Goal: Task Accomplishment & Management: Complete application form

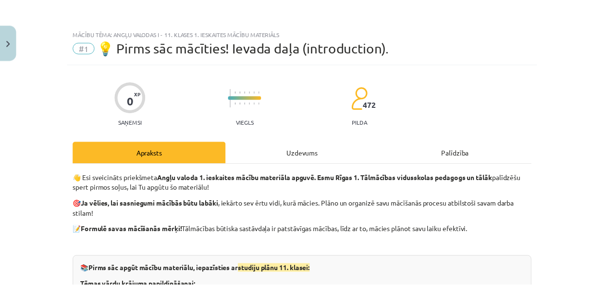
scroll to position [162, 0]
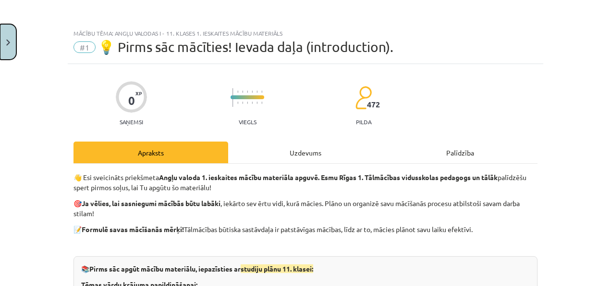
drag, startPoint x: 0, startPoint y: 37, endPoint x: 9, endPoint y: 41, distance: 9.9
click at [9, 41] on button "Close" at bounding box center [8, 42] width 16 height 36
click at [9, 41] on div "Mācību tēma: Angļu valodas i - 11. klases 1. ieskaites mācību materiāls #1 💡 Pi…" at bounding box center [305, 143] width 611 height 286
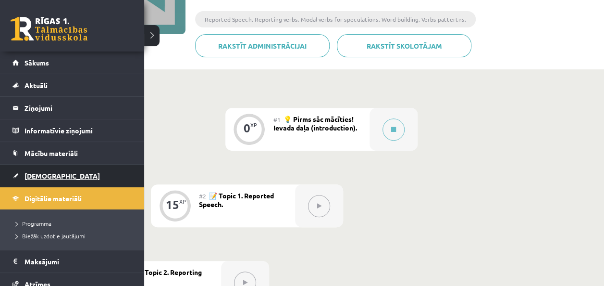
click at [43, 171] on span "[DEMOGRAPHIC_DATA]" at bounding box center [62, 175] width 75 height 9
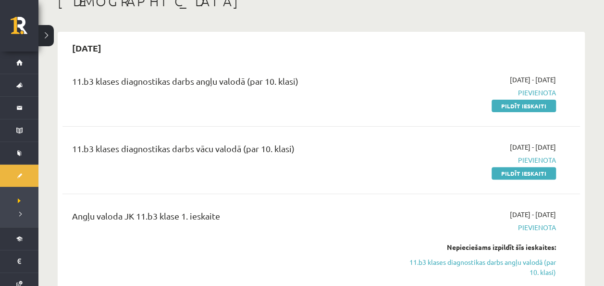
scroll to position [50, 0]
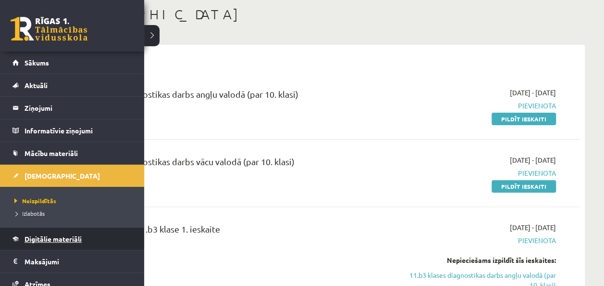
click at [38, 240] on span "Digitālie materiāli" at bounding box center [53, 238] width 57 height 9
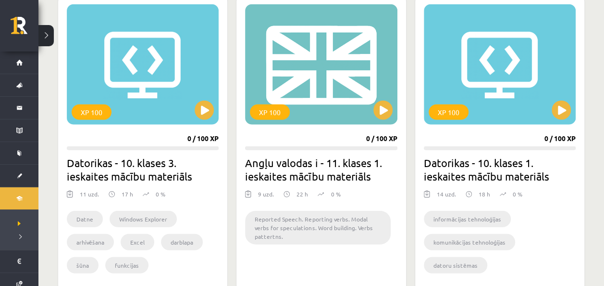
scroll to position [1182, 0]
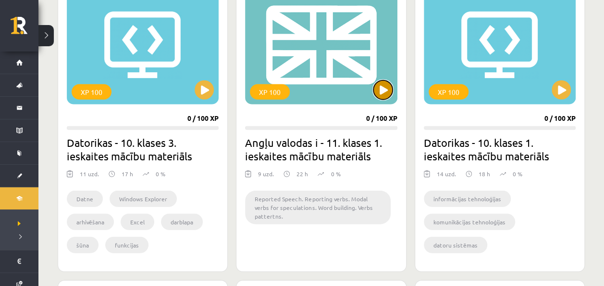
click at [375, 87] on button at bounding box center [382, 89] width 19 height 19
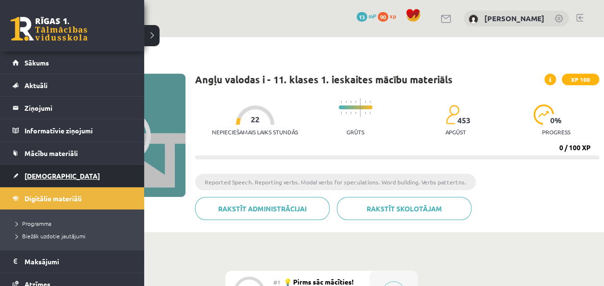
click at [42, 172] on span "[DEMOGRAPHIC_DATA]" at bounding box center [62, 175] width 75 height 9
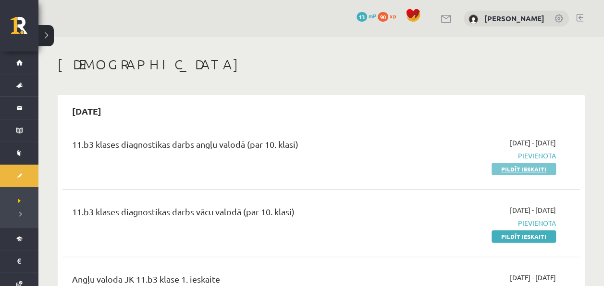
click at [538, 163] on link "Pildīt ieskaiti" at bounding box center [524, 168] width 64 height 12
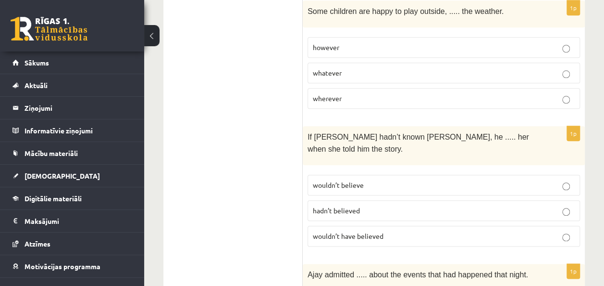
scroll to position [470, 0]
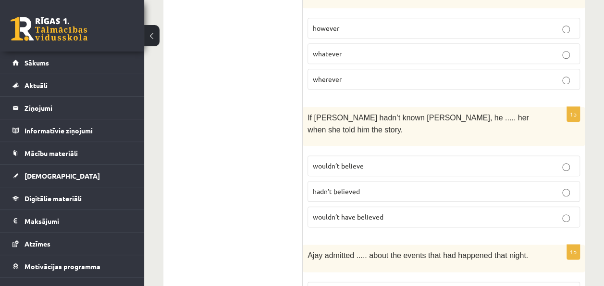
click at [565, 155] on label "wouldn’t believe" at bounding box center [444, 165] width 273 height 21
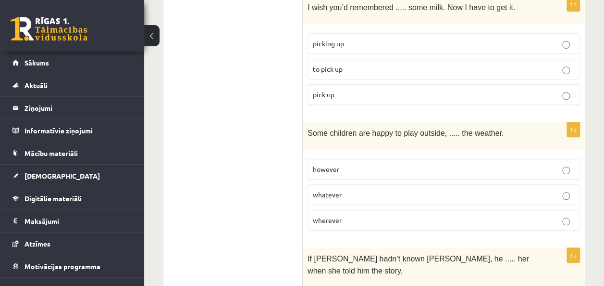
scroll to position [332, 0]
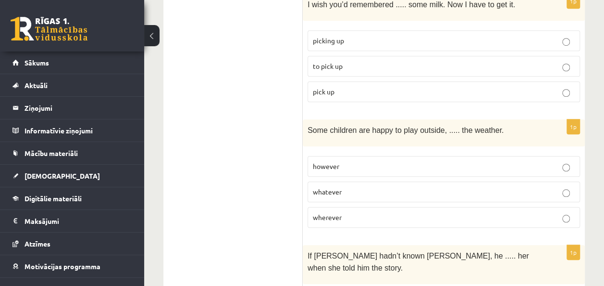
click at [565, 191] on label "whatever" at bounding box center [444, 191] width 273 height 21
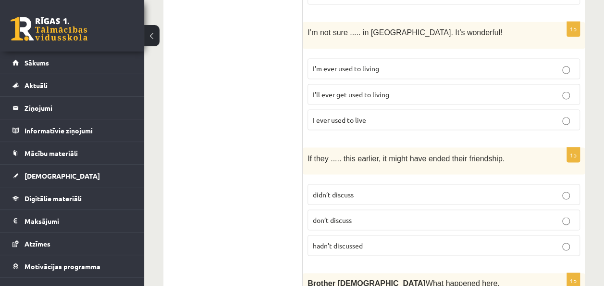
scroll to position [819, 0]
click at [399, 88] on p "I’ll ever get used to living" at bounding box center [444, 93] width 262 height 10
click at [439, 188] on p "didn’t discuss" at bounding box center [444, 193] width 262 height 10
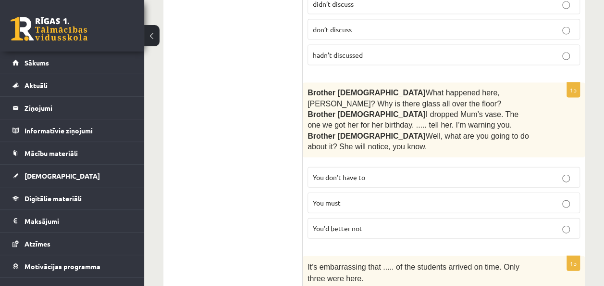
scroll to position [1017, 0]
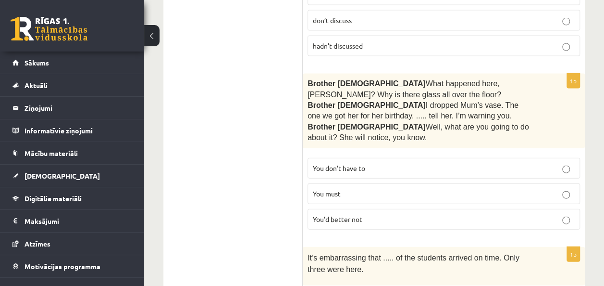
click at [570, 209] on label "You’d better not" at bounding box center [444, 219] width 273 height 21
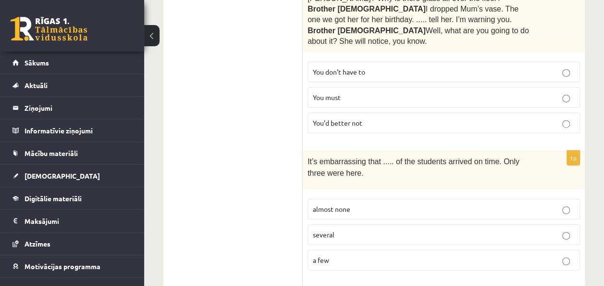
scroll to position [1132, 0]
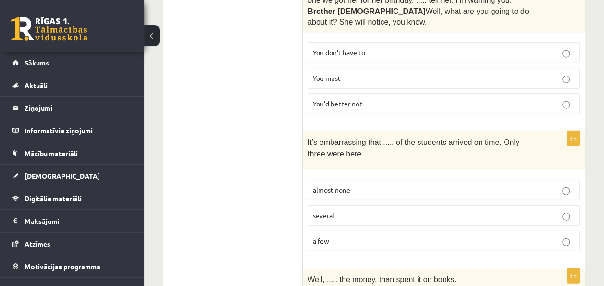
click at [554, 185] on p "almost none" at bounding box center [444, 190] width 262 height 10
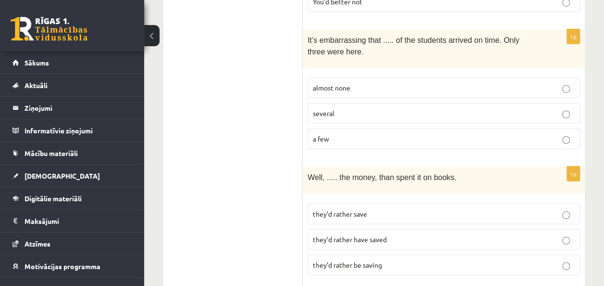
scroll to position [1229, 0]
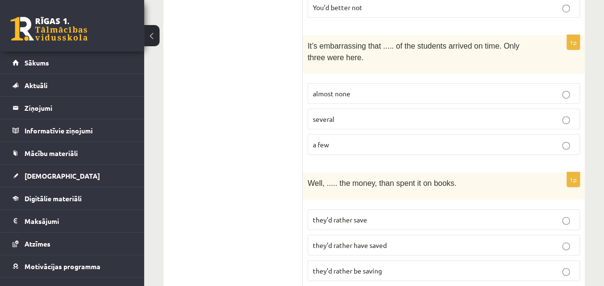
click at [402, 265] on p "they’d rather be saving" at bounding box center [444, 270] width 262 height 10
click at [429, 209] on label "they’d rather save" at bounding box center [444, 219] width 273 height 21
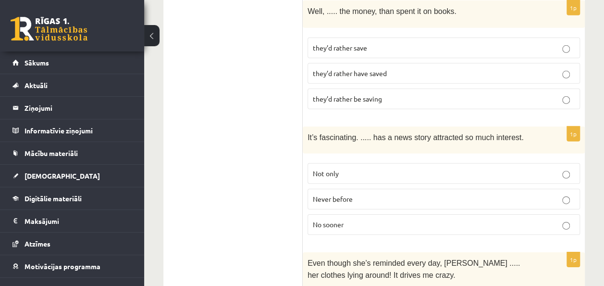
scroll to position [1404, 0]
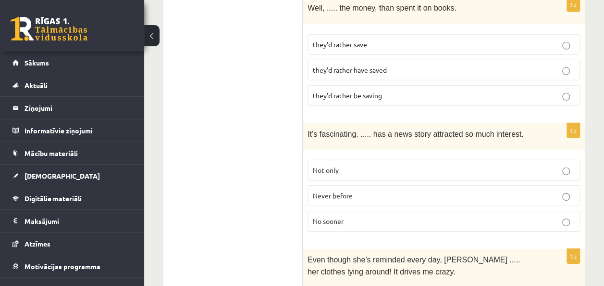
click at [537, 185] on label "Never before" at bounding box center [444, 195] width 273 height 21
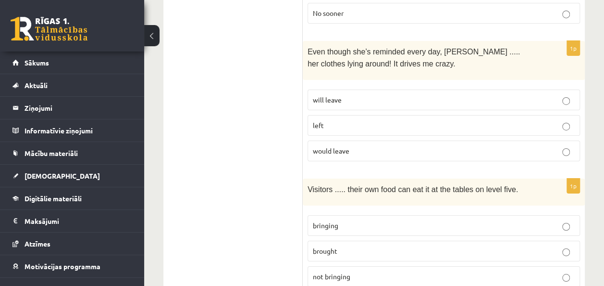
scroll to position [1615, 0]
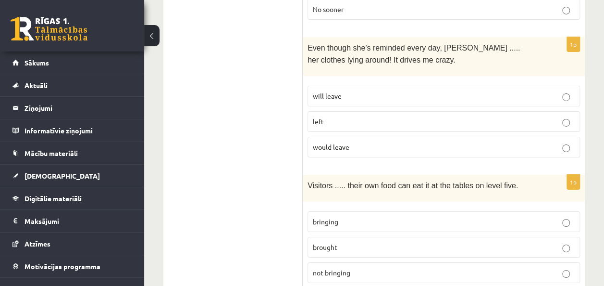
click at [550, 116] on p "left" at bounding box center [444, 121] width 262 height 10
click at [541, 137] on label "would leave" at bounding box center [444, 147] width 273 height 21
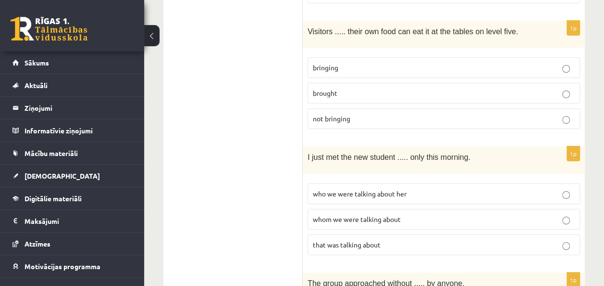
scroll to position [1788, 0]
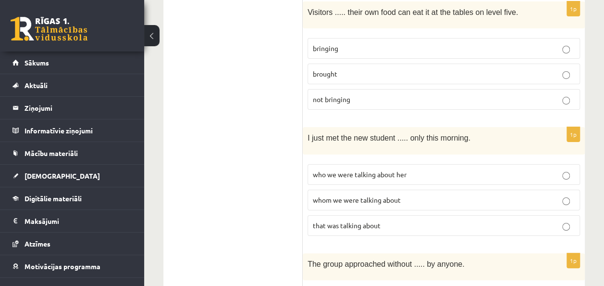
click at [564, 189] on label "whom we were talking about" at bounding box center [444, 199] width 273 height 21
click at [550, 164] on label "who we were talking about her" at bounding box center [444, 174] width 273 height 21
click at [555, 195] on p "whom we were talking about" at bounding box center [444, 200] width 262 height 10
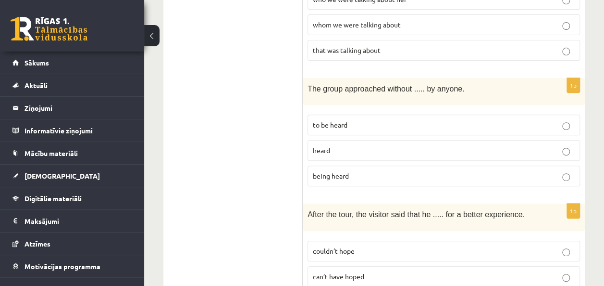
scroll to position [1953, 0]
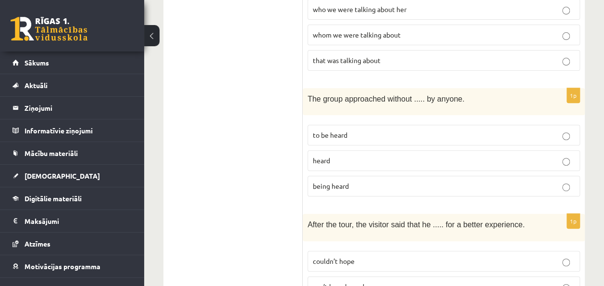
click at [553, 175] on label "being heard" at bounding box center [444, 185] width 273 height 21
click at [554, 256] on p "couldn’t hope" at bounding box center [444, 261] width 262 height 10
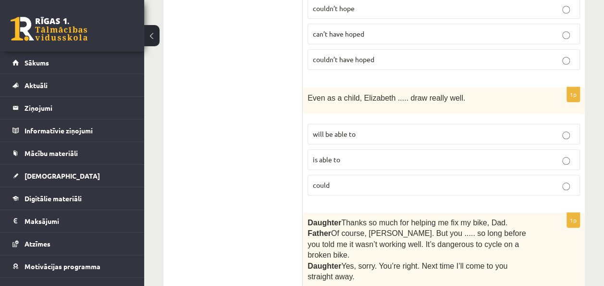
scroll to position [2209, 0]
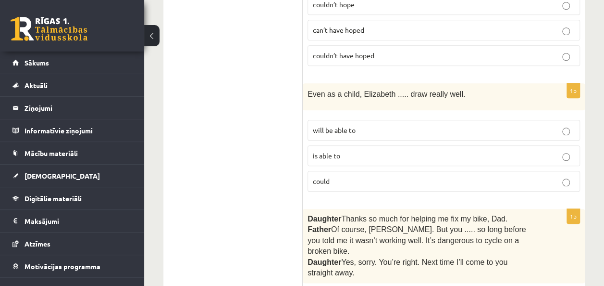
click at [555, 176] on p "could" at bounding box center [444, 181] width 262 height 10
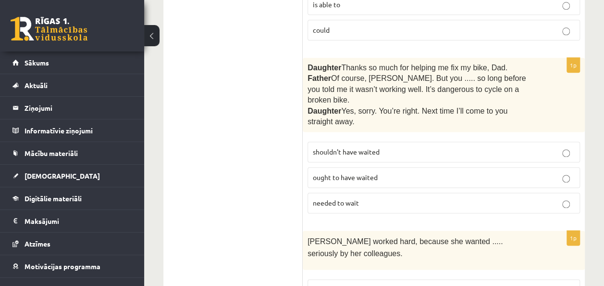
scroll to position [2353, 0]
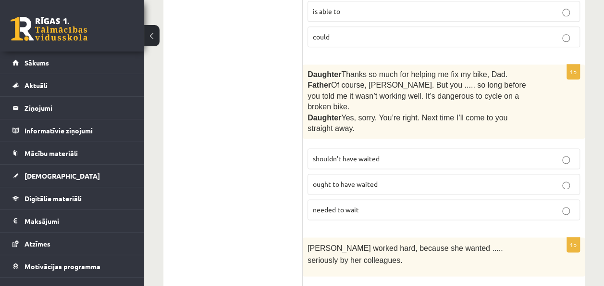
click at [540, 148] on label "shouldn’t have waited" at bounding box center [444, 158] width 273 height 21
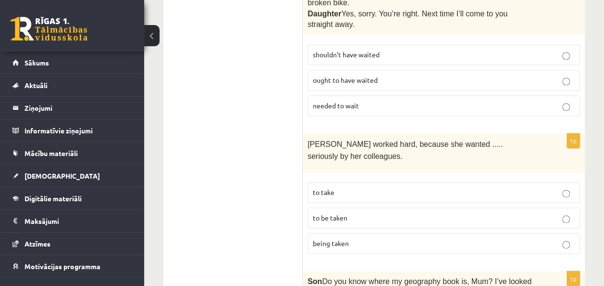
scroll to position [2460, 0]
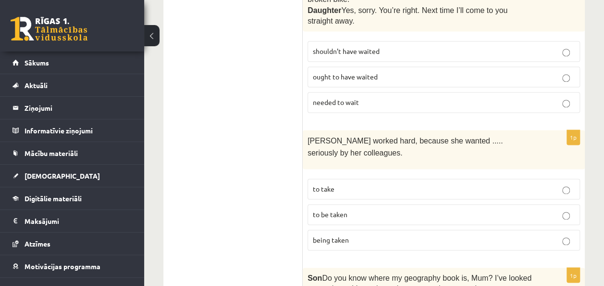
click at [538, 209] on p "to be taken" at bounding box center [444, 214] width 262 height 10
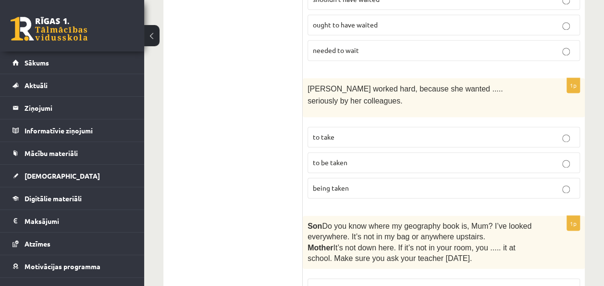
scroll to position [2551, 0]
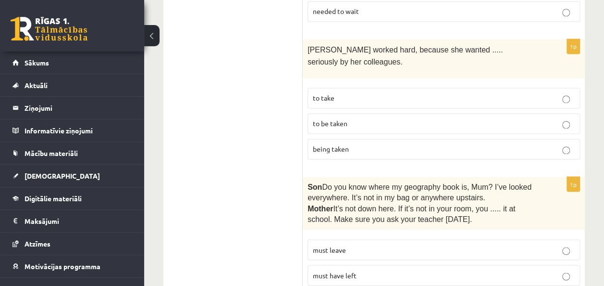
click at [558, 264] on label "must have left" at bounding box center [444, 274] width 273 height 21
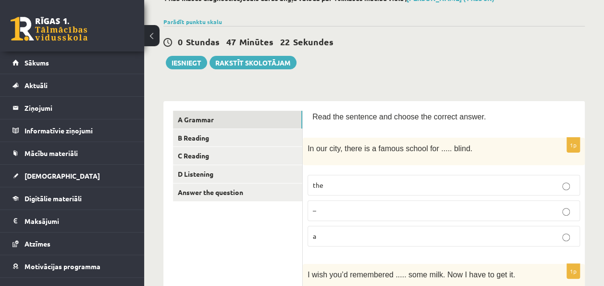
scroll to position [41, 0]
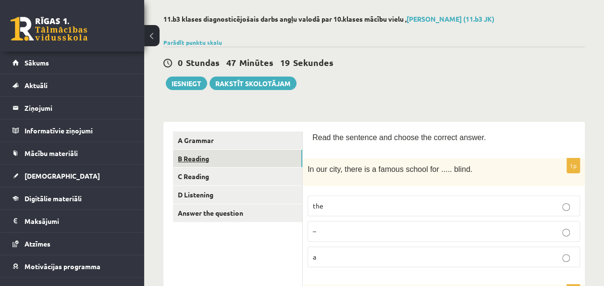
click at [209, 155] on link "B Reading" at bounding box center [237, 158] width 129 height 18
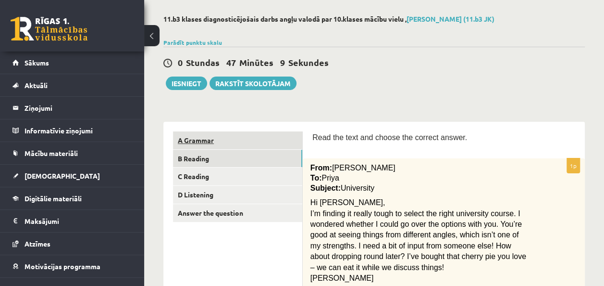
click at [283, 139] on link "A Grammar" at bounding box center [237, 140] width 129 height 18
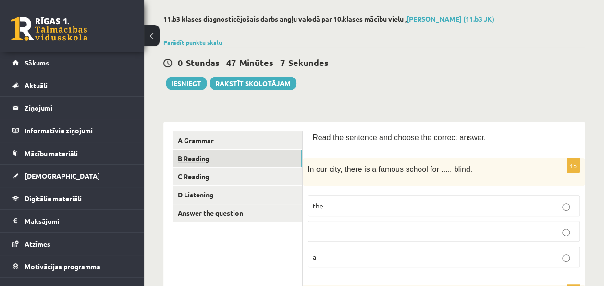
click at [268, 155] on link "B Reading" at bounding box center [237, 158] width 129 height 18
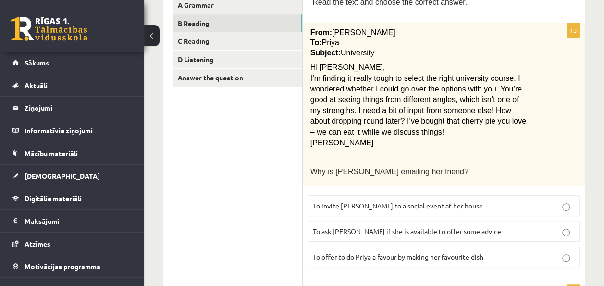
scroll to position [181, 0]
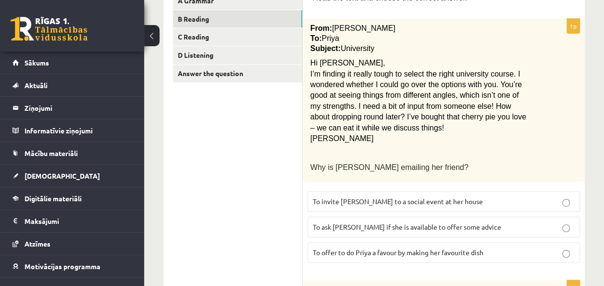
click at [546, 222] on p "To ask Priya if she is available to offer some advice" at bounding box center [444, 227] width 262 height 10
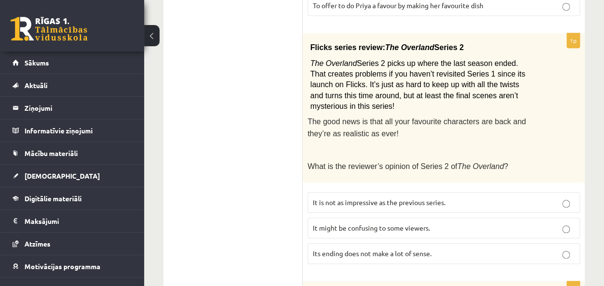
scroll to position [431, 0]
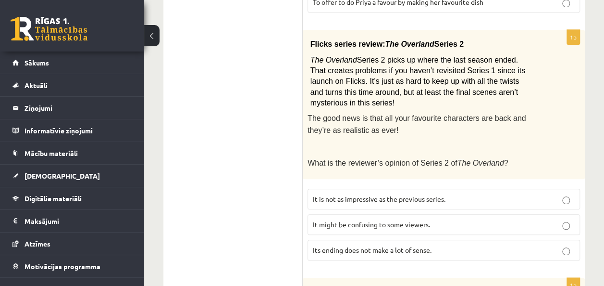
click at [562, 219] on p "It might be confusing to some viewers." at bounding box center [444, 224] width 262 height 10
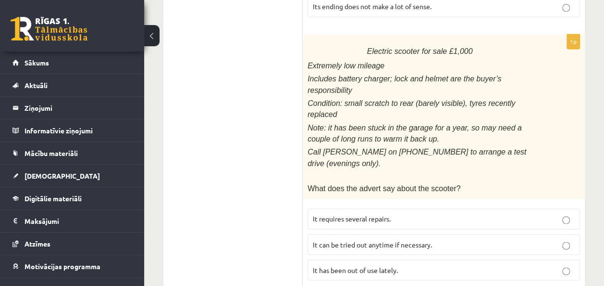
scroll to position [693, 0]
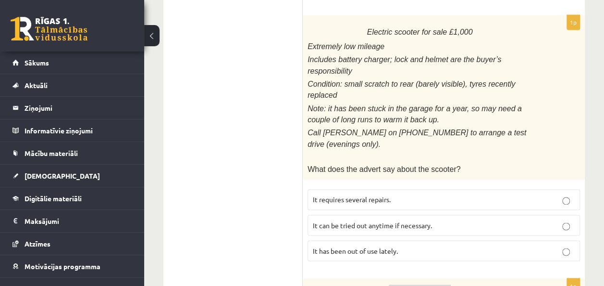
click at [572, 245] on p "It has been out of use lately." at bounding box center [444, 250] width 262 height 10
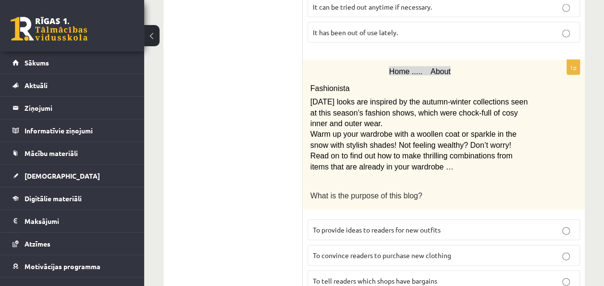
scroll to position [930, 0]
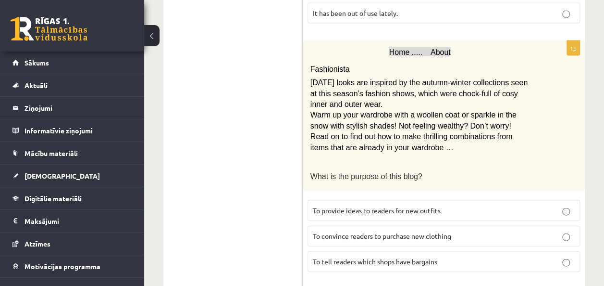
click at [559, 205] on p "To provide ideas to readers for new outfits" at bounding box center [444, 210] width 262 height 10
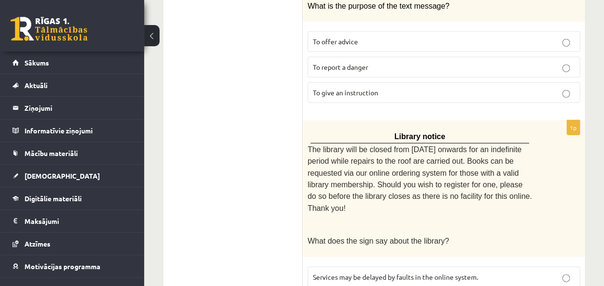
scroll to position [1322, 0]
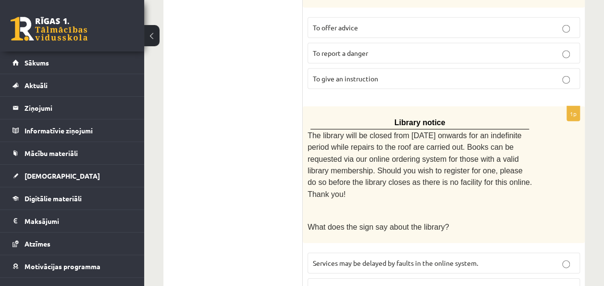
click at [570, 283] on p "Services will all be unavailable from Monday for a while." at bounding box center [444, 288] width 262 height 10
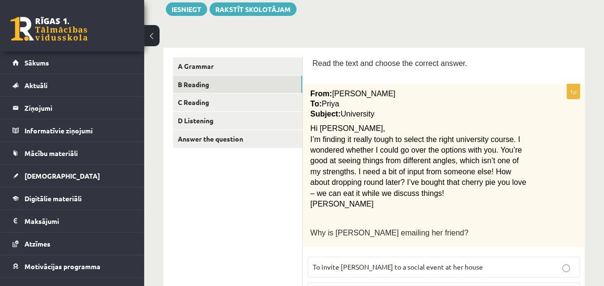
scroll to position [57, 0]
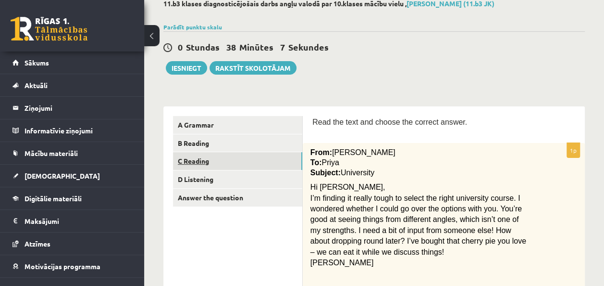
click at [254, 164] on link "C Reading" at bounding box center [237, 161] width 129 height 18
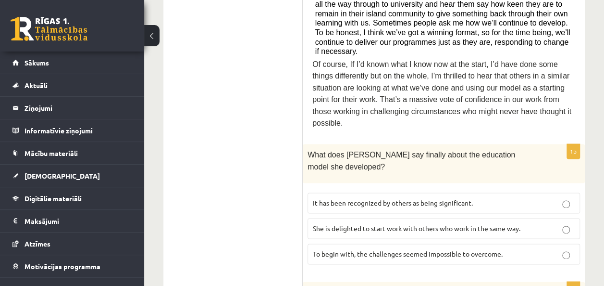
scroll to position [592, 0]
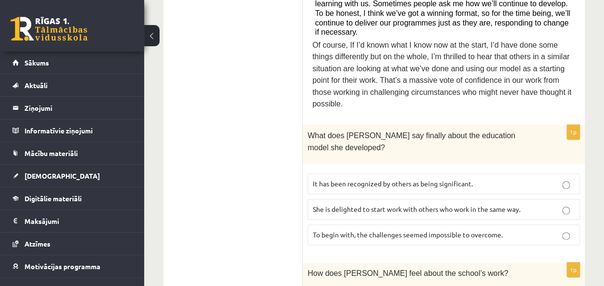
click at [555, 229] on p "To begin with, the challenges seemed impossible to overcome." at bounding box center [444, 234] width 262 height 10
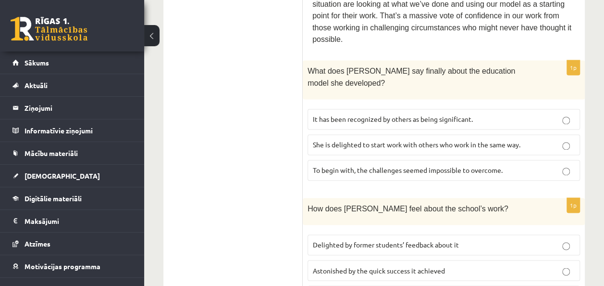
scroll to position [695, 0]
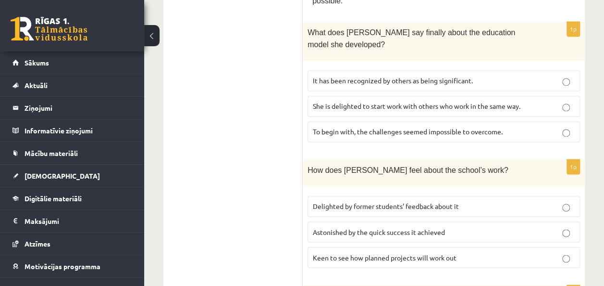
click at [549, 252] on p "Keen to see how planned projects will work out" at bounding box center [444, 257] width 262 height 10
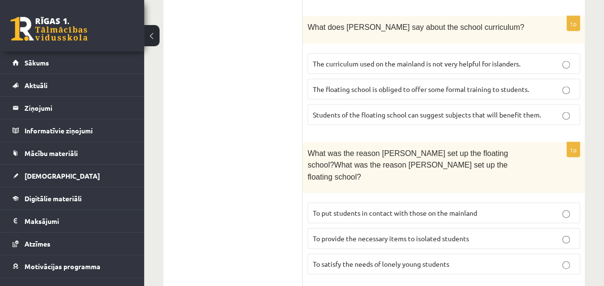
scroll to position [970, 0]
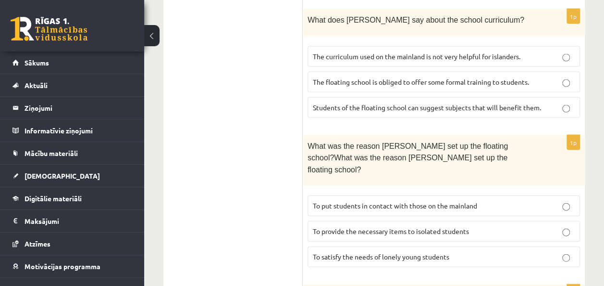
click at [561, 221] on label "To provide the necessary items to isolated students" at bounding box center [444, 231] width 273 height 21
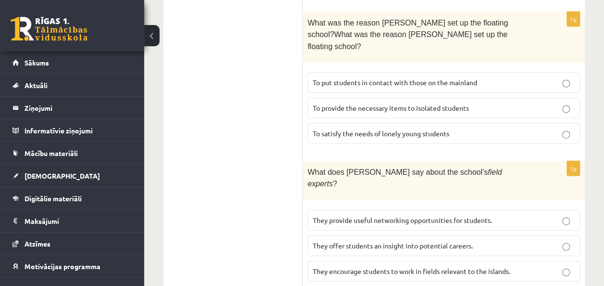
scroll to position [1155, 0]
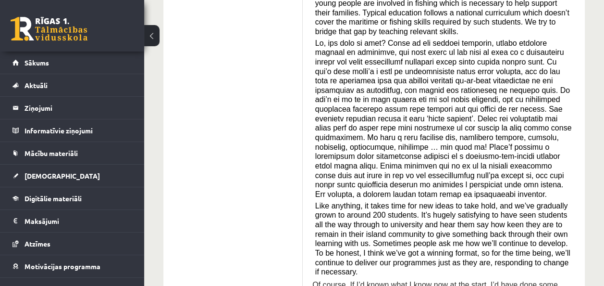
scroll to position [0, 0]
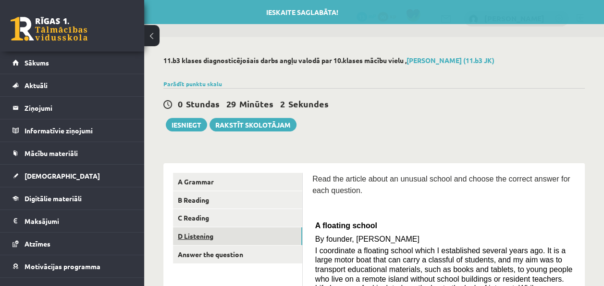
click at [188, 235] on link "D Listening" at bounding box center [237, 236] width 129 height 18
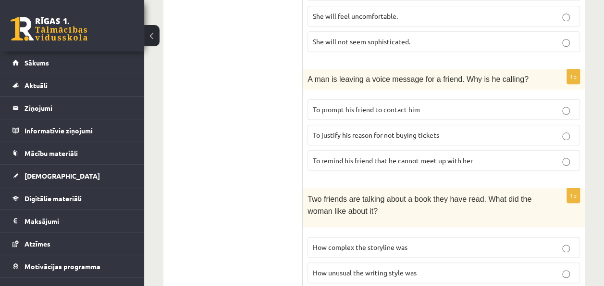
scroll to position [470, 0]
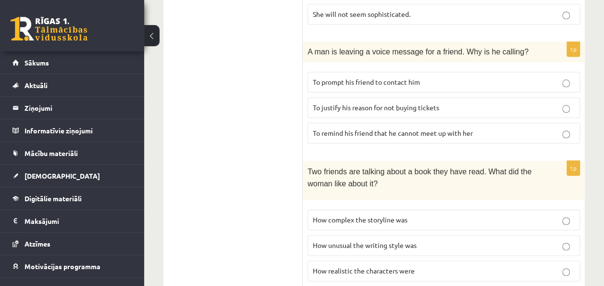
click at [495, 107] on label "To justify his reason for not buying tickets" at bounding box center [444, 107] width 273 height 21
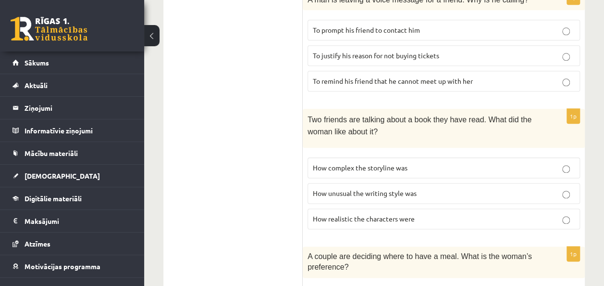
scroll to position [526, 0]
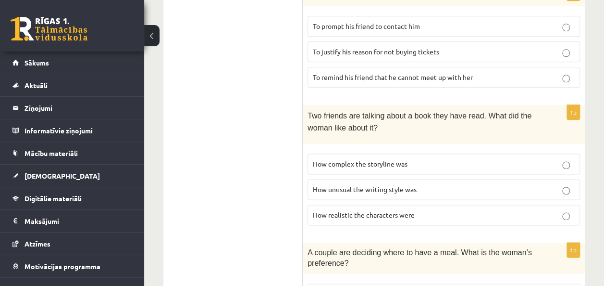
click at [539, 184] on p "How unusual the writing style was" at bounding box center [444, 189] width 262 height 10
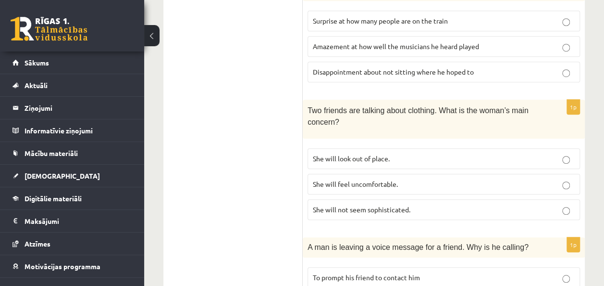
scroll to position [276, 0]
click at [570, 184] on label "She will feel uncomfortable." at bounding box center [444, 183] width 273 height 21
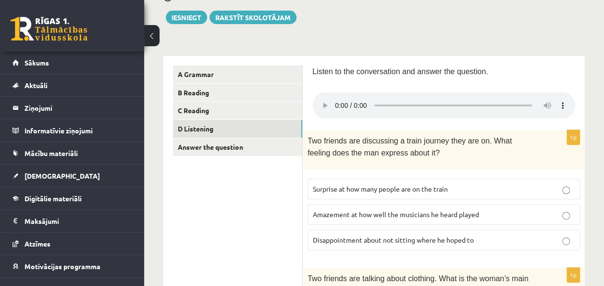
scroll to position [103, 0]
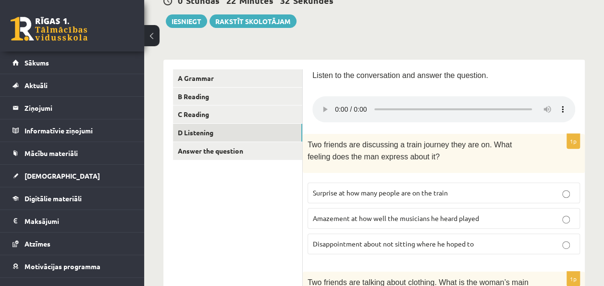
click at [500, 238] on p "Disappointment about not sitting where he hoped to" at bounding box center [444, 243] width 262 height 10
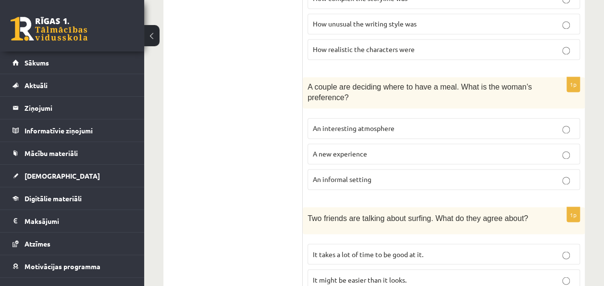
scroll to position [744, 0]
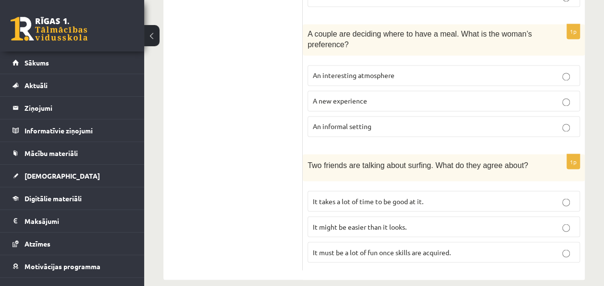
click at [523, 196] on p "It takes a lot of time to be good at it." at bounding box center [444, 201] width 262 height 10
click at [529, 90] on label "A new experience" at bounding box center [444, 100] width 273 height 21
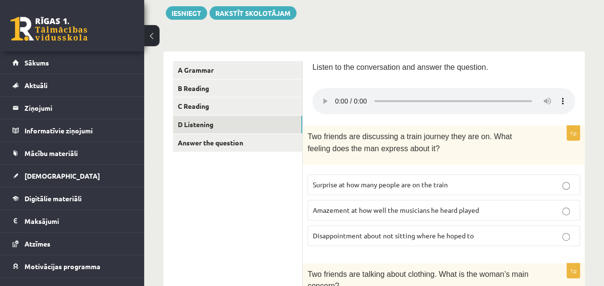
scroll to position [104, 0]
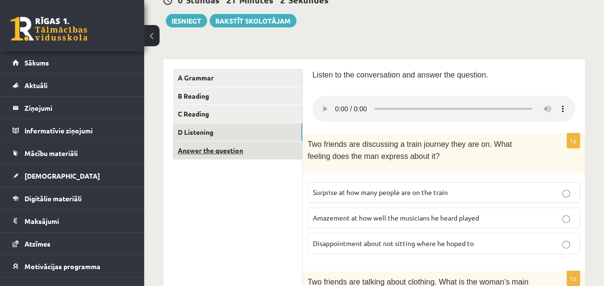
click at [236, 153] on link "Answer the question" at bounding box center [237, 150] width 129 height 18
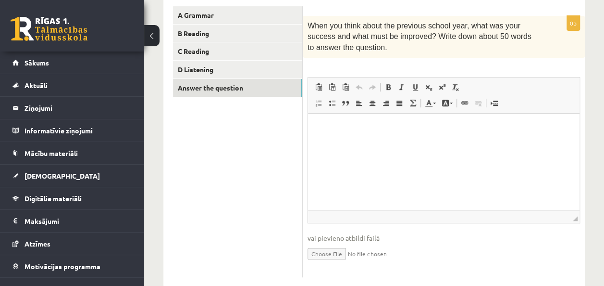
scroll to position [151, 0]
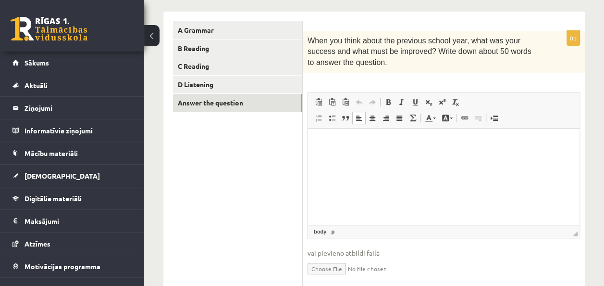
click at [444, 158] on html at bounding box center [444, 142] width 272 height 29
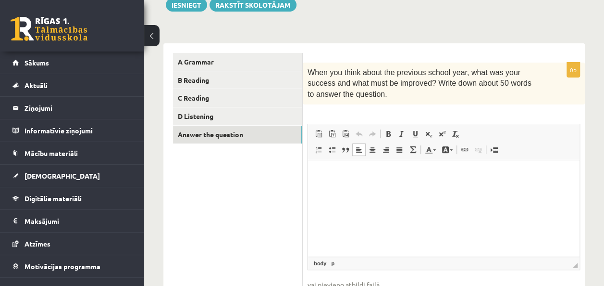
scroll to position [122, 0]
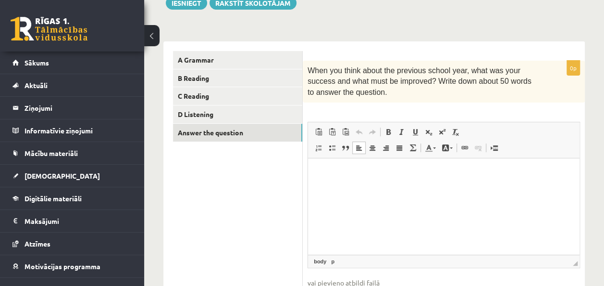
click at [433, 187] on html at bounding box center [444, 172] width 272 height 29
click at [430, 172] on p "**********" at bounding box center [444, 173] width 252 height 10
click at [483, 171] on p "**********" at bounding box center [444, 173] width 252 height 10
click at [499, 173] on p "**********" at bounding box center [444, 173] width 252 height 10
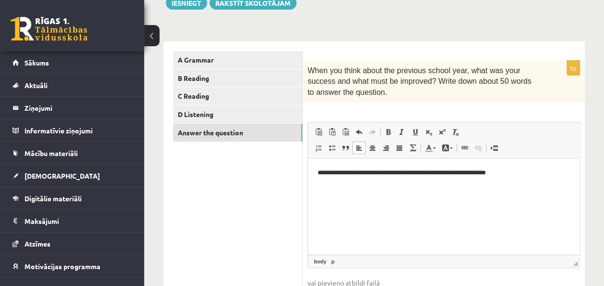
click at [509, 171] on p "**********" at bounding box center [444, 173] width 252 height 10
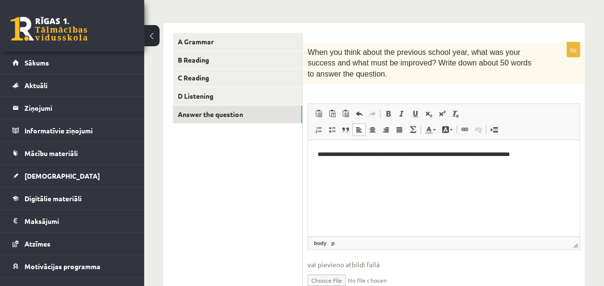
scroll to position [140, 0]
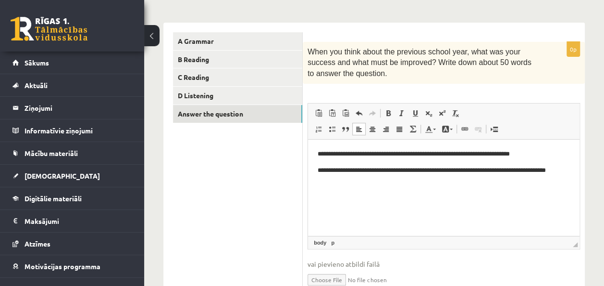
drag, startPoint x: 604, startPoint y: 187, endPoint x: 609, endPoint y: 143, distance: 45.1
click at [604, 143] on html "0 Dāvanas 13 mP 90 xp Irēna Staģe Sākums Aktuāli Kā mācīties eSKOLĀ Kontakti No…" at bounding box center [302, 3] width 604 height 286
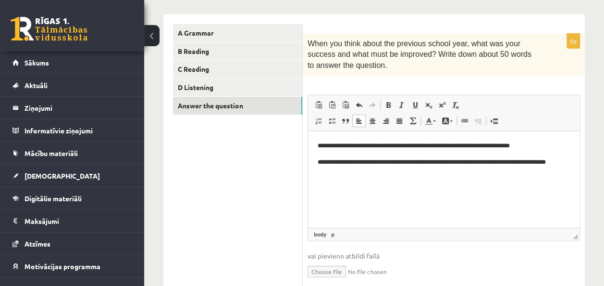
scroll to position [151, 0]
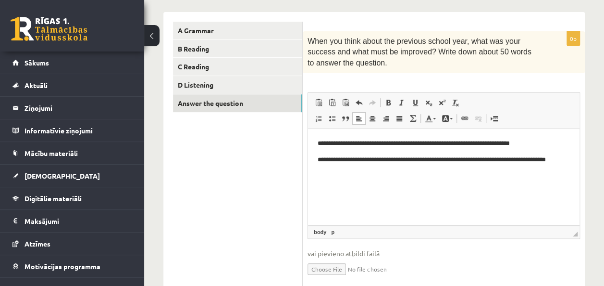
click at [374, 168] on p "**********" at bounding box center [444, 165] width 252 height 20
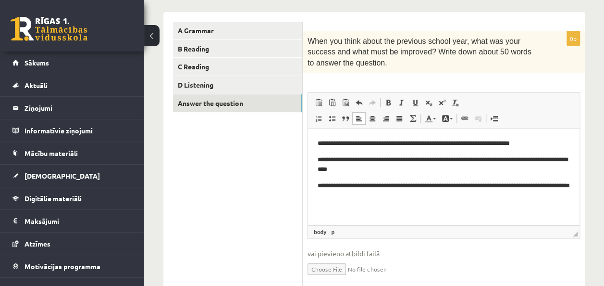
click at [482, 185] on p "**********" at bounding box center [444, 191] width 252 height 20
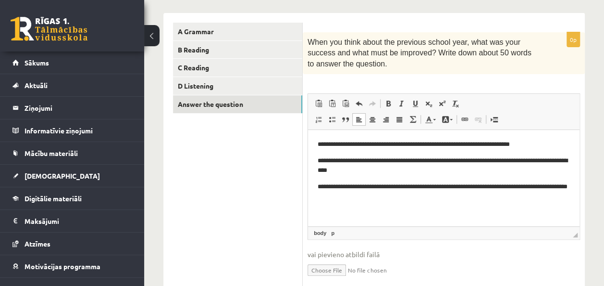
scroll to position [152, 0]
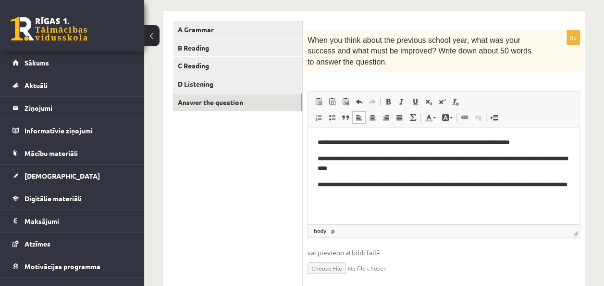
click at [478, 201] on html "**********" at bounding box center [444, 169] width 272 height 82
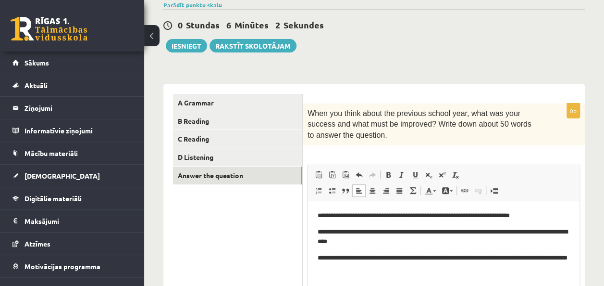
scroll to position [62, 0]
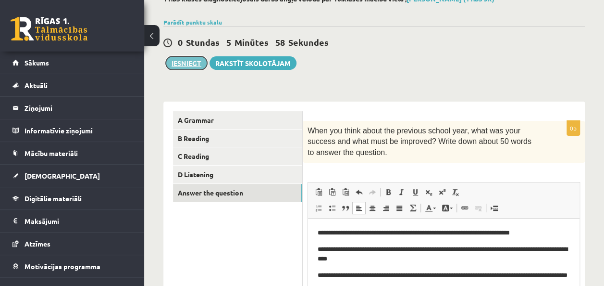
click at [190, 61] on button "Iesniegt" at bounding box center [186, 62] width 41 height 13
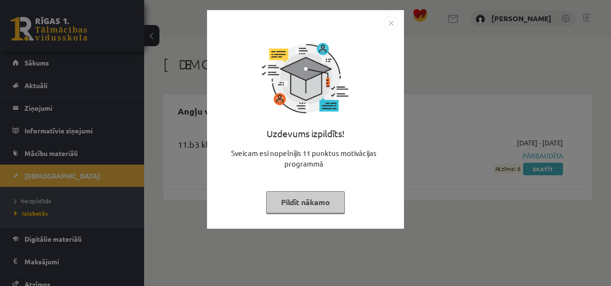
click at [390, 25] on img "Close" at bounding box center [391, 23] width 14 height 14
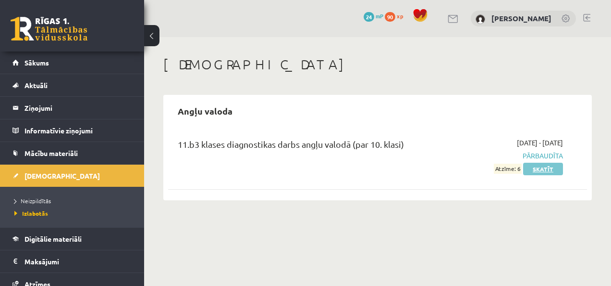
click at [548, 170] on link "Skatīt" at bounding box center [543, 168] width 40 height 12
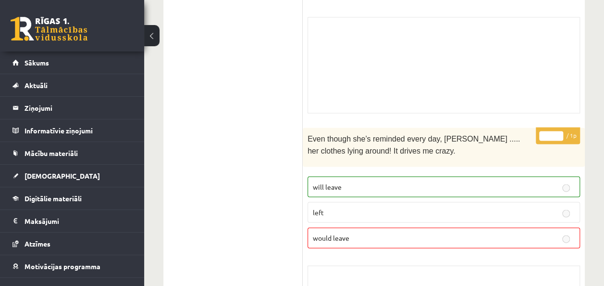
scroll to position [2715, 0]
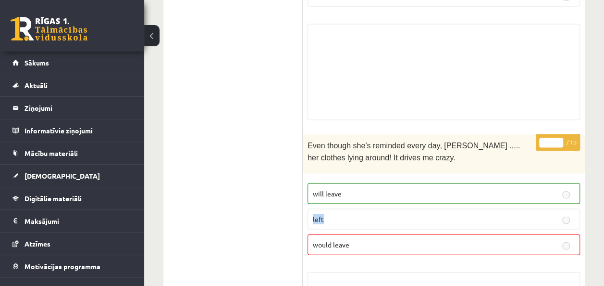
drag, startPoint x: 604, startPoint y: 162, endPoint x: 604, endPoint y: 175, distance: 12.5
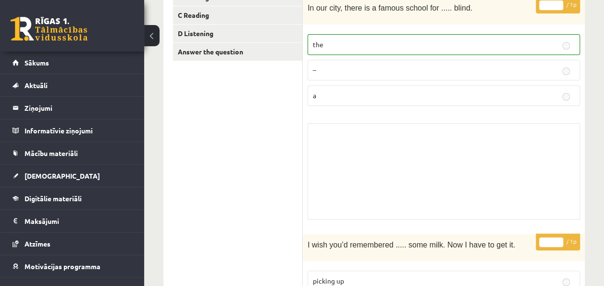
scroll to position [0, 0]
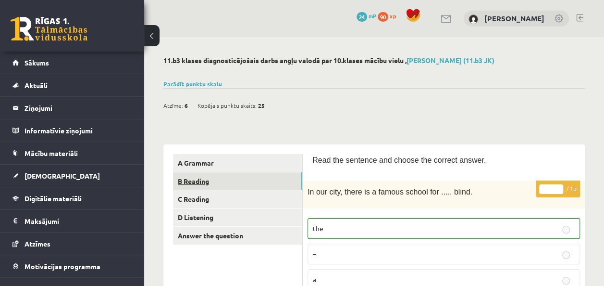
click at [190, 182] on link "B Reading" at bounding box center [237, 181] width 129 height 18
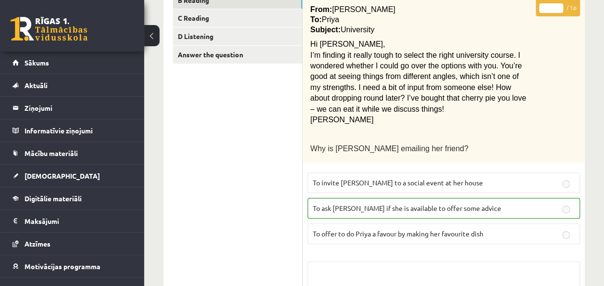
scroll to position [132, 0]
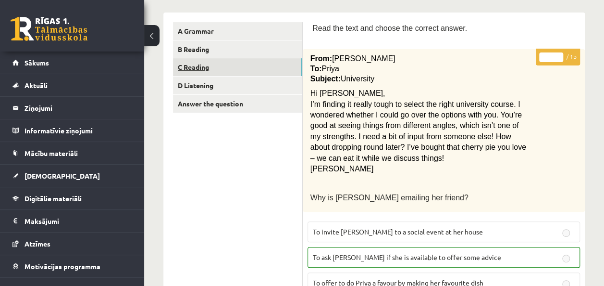
click at [274, 62] on link "C Reading" at bounding box center [237, 67] width 129 height 18
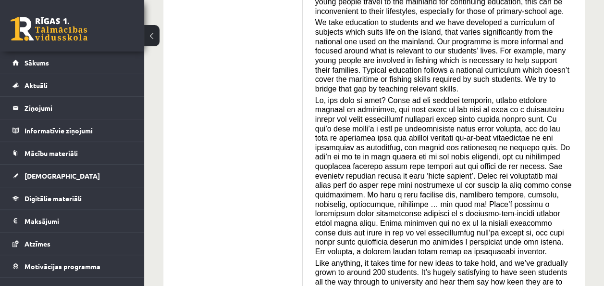
scroll to position [0, 0]
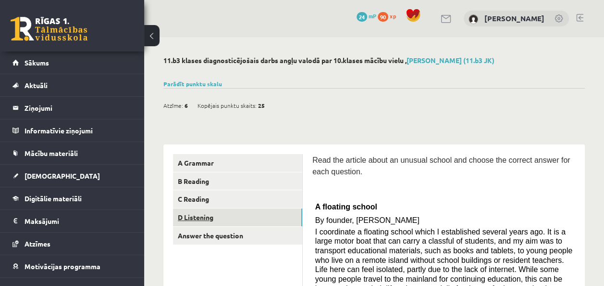
click at [207, 218] on link "D Listening" at bounding box center [237, 217] width 129 height 18
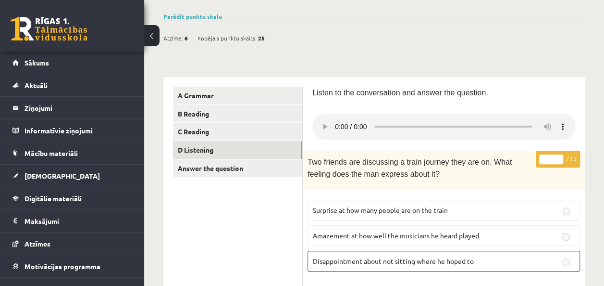
scroll to position [55, 0]
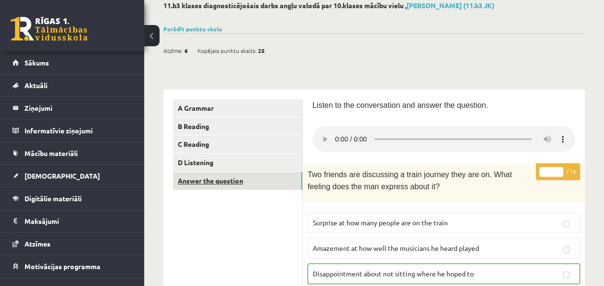
click at [200, 184] on link "Answer the question" at bounding box center [237, 181] width 129 height 18
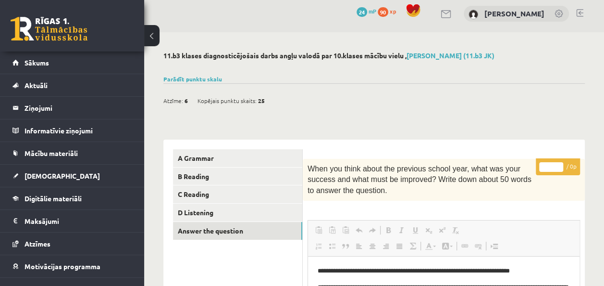
scroll to position [0, 0]
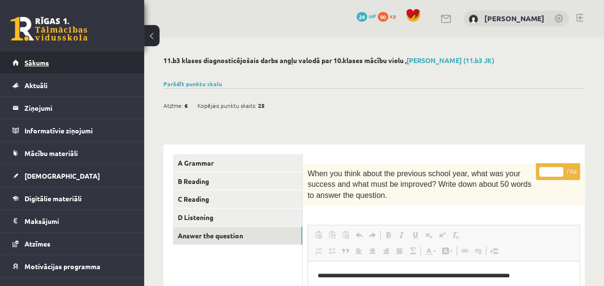
click at [27, 69] on link "Sākums" at bounding box center [72, 62] width 120 height 22
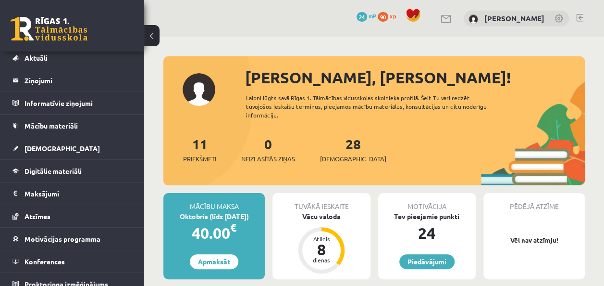
scroll to position [32, 0]
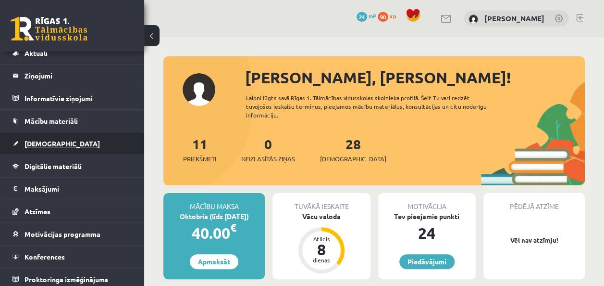
click at [43, 139] on span "[DEMOGRAPHIC_DATA]" at bounding box center [62, 143] width 75 height 9
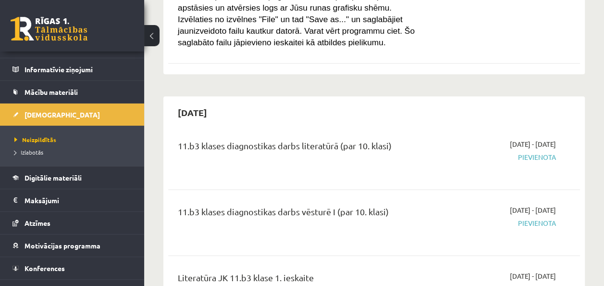
scroll to position [75, 0]
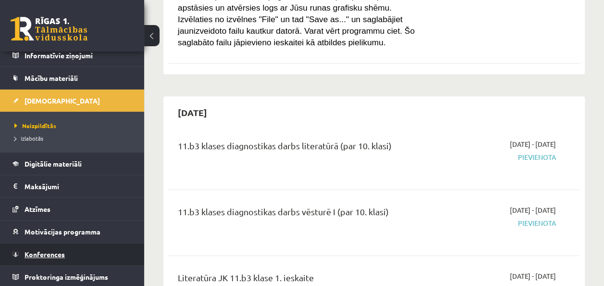
click at [59, 258] on link "Konferences" at bounding box center [72, 254] width 120 height 22
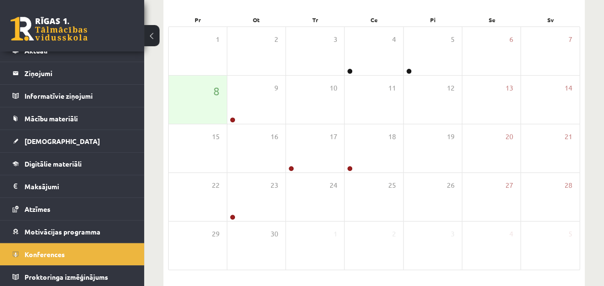
scroll to position [139, 0]
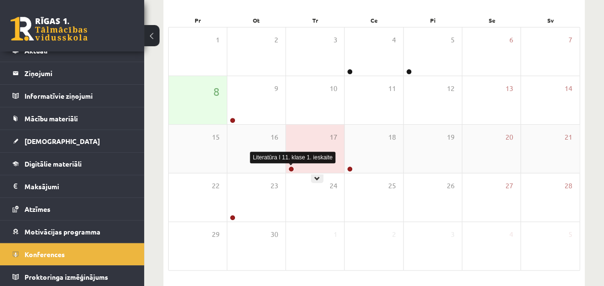
click at [291, 170] on link at bounding box center [291, 169] width 6 height 6
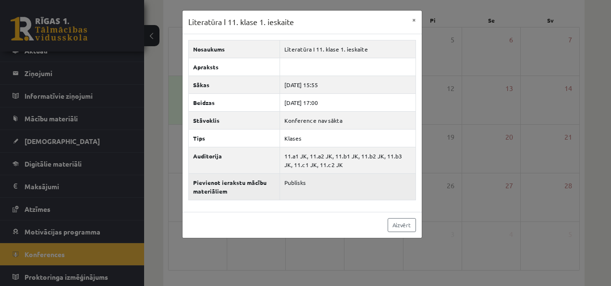
click at [340, 192] on td "Publisks" at bounding box center [348, 186] width 136 height 26
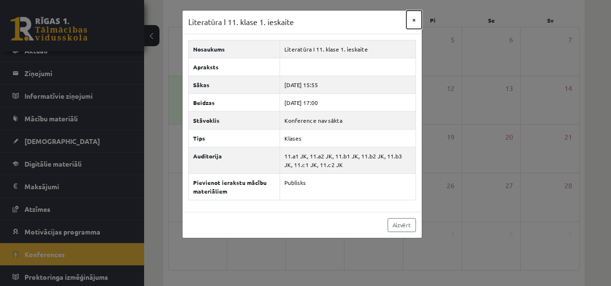
click at [415, 19] on button "×" at bounding box center [414, 20] width 15 height 18
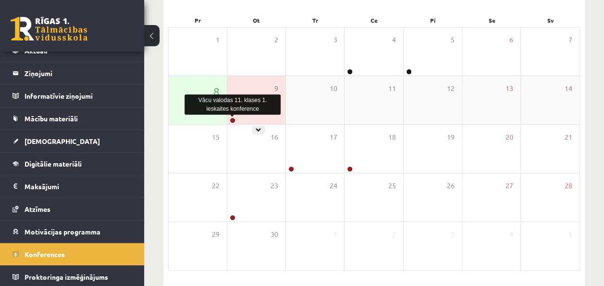
click at [230, 119] on link at bounding box center [233, 120] width 6 height 6
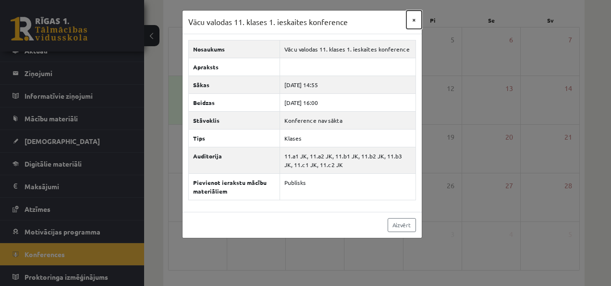
click at [416, 22] on button "×" at bounding box center [414, 20] width 15 height 18
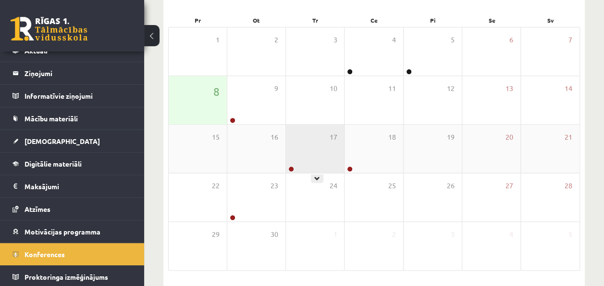
click at [289, 166] on div at bounding box center [290, 169] width 9 height 7
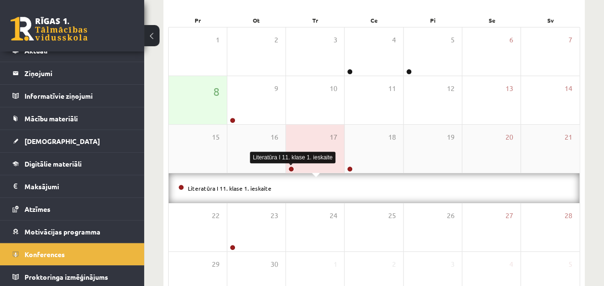
click at [289, 166] on link at bounding box center [291, 169] width 6 height 6
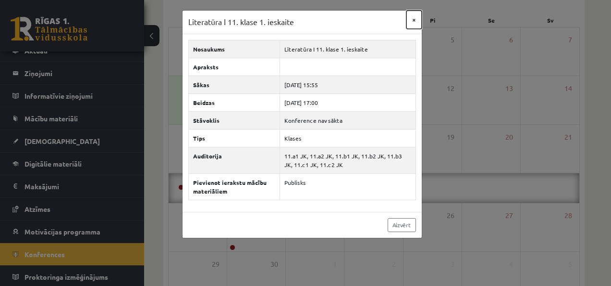
click at [414, 19] on button "×" at bounding box center [414, 20] width 15 height 18
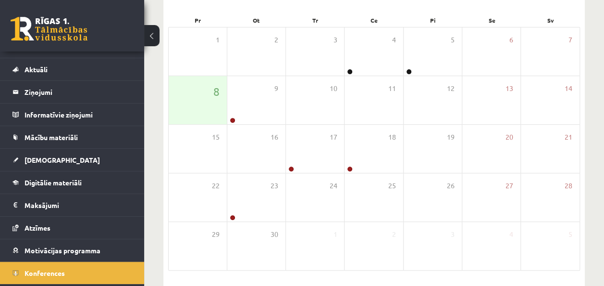
scroll to position [0, 0]
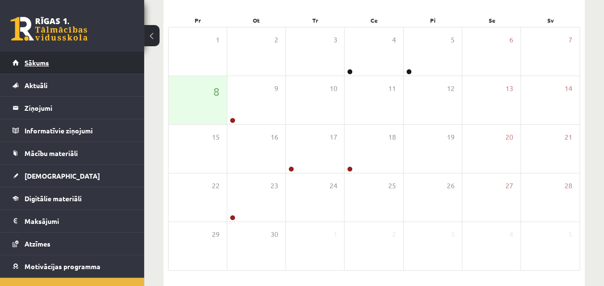
click at [36, 65] on span "Sākums" at bounding box center [37, 62] width 25 height 9
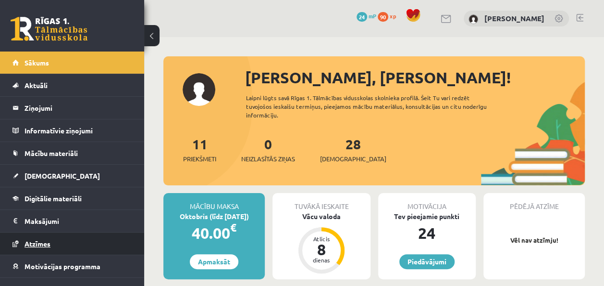
click at [31, 242] on span "Atzīmes" at bounding box center [38, 243] width 26 height 9
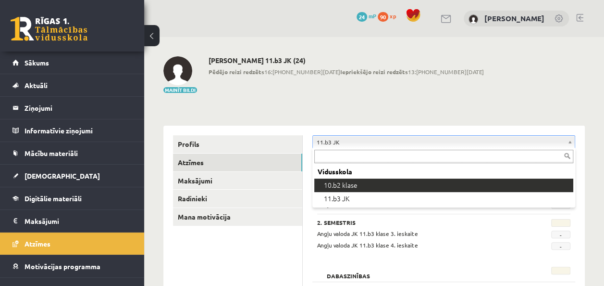
drag, startPoint x: 367, startPoint y: 184, endPoint x: 379, endPoint y: 177, distance: 13.6
click at [379, 177] on li "Vidusskola 10.b2 klase 11.b3 JK" at bounding box center [443, 185] width 259 height 40
